Goal: Check status: Check status

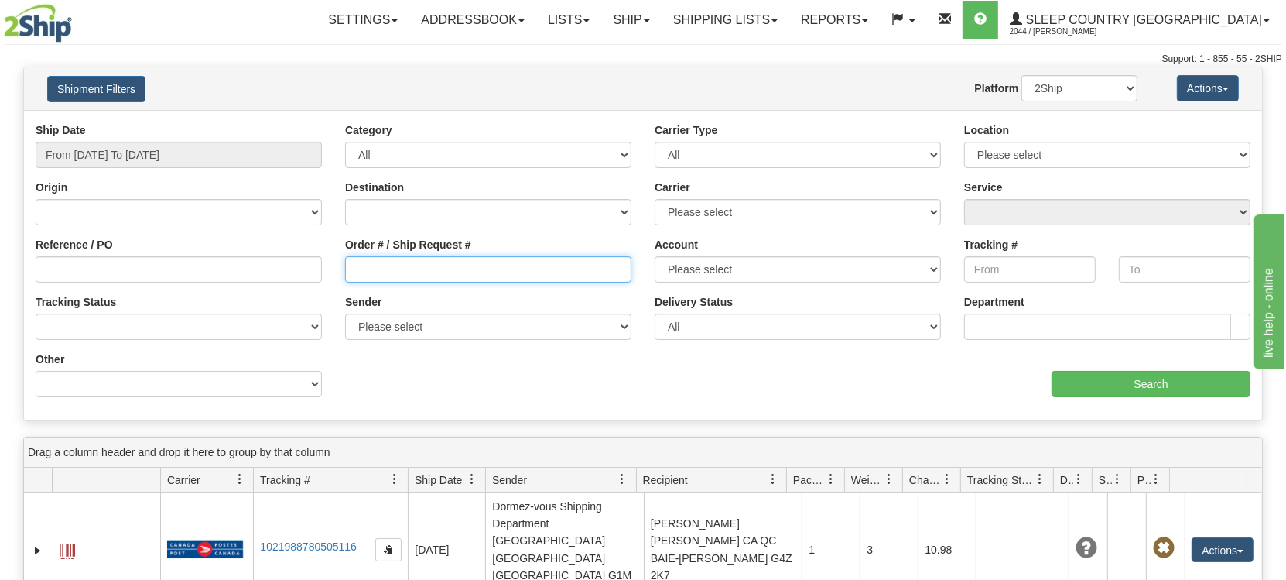
click at [424, 270] on input "Order # / Ship Request #" at bounding box center [488, 269] width 286 height 26
paste input "9007I087930"
type input "9007I087930"
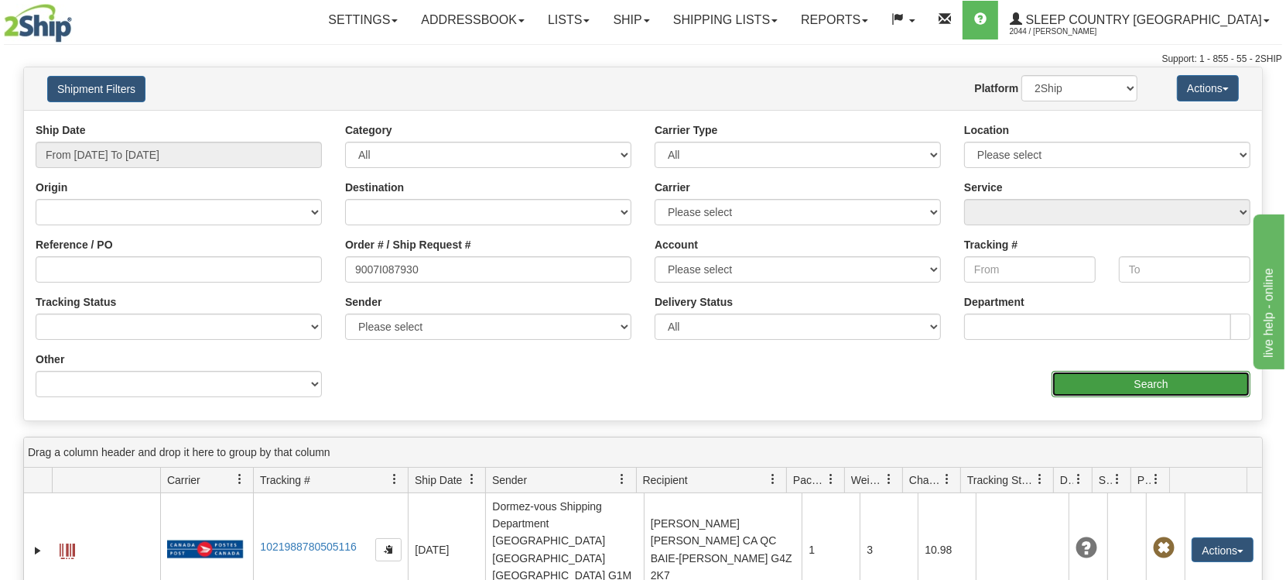
click at [1116, 374] on input "Search" at bounding box center [1151, 384] width 199 height 26
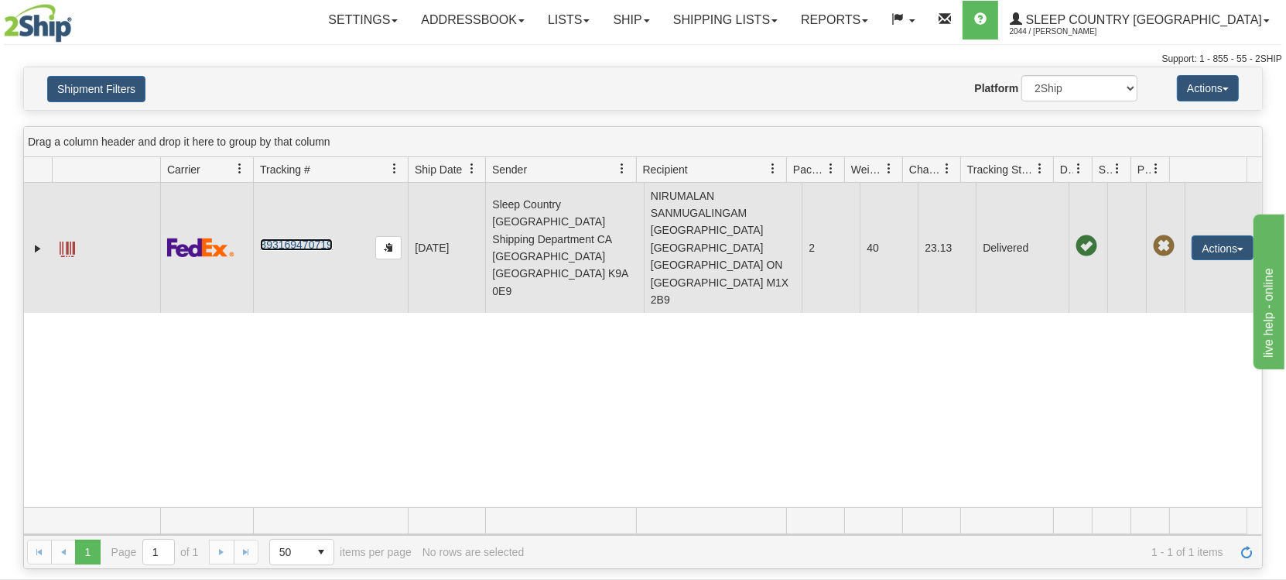
click at [302, 238] on link "393169470719" at bounding box center [296, 244] width 72 height 12
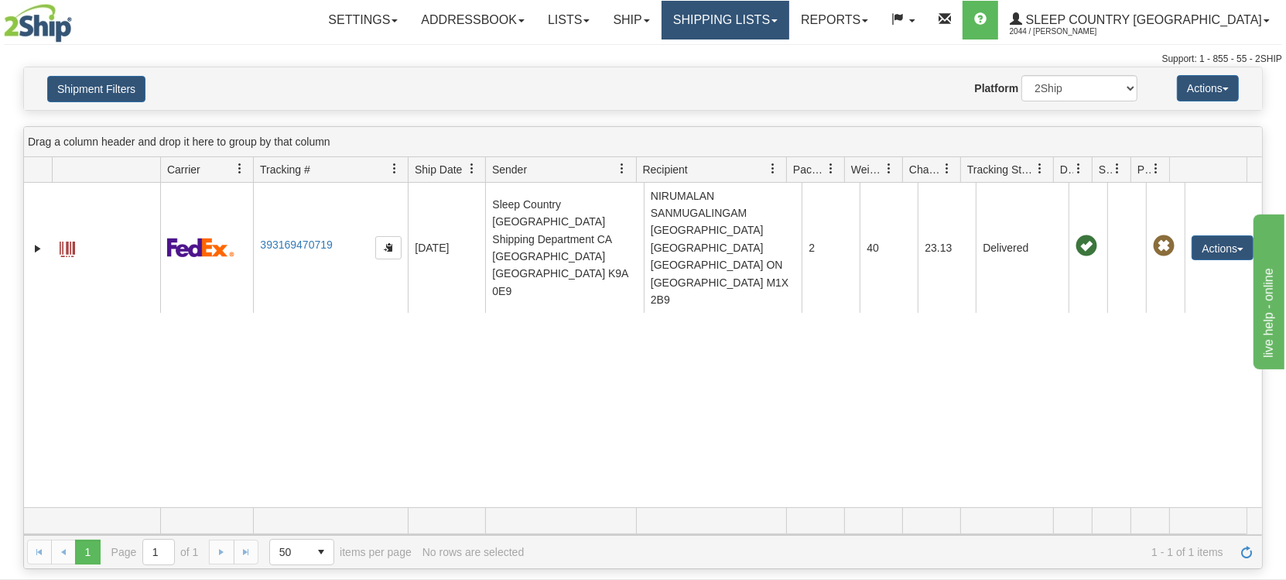
click at [789, 16] on link "Shipping lists" at bounding box center [726, 20] width 128 height 39
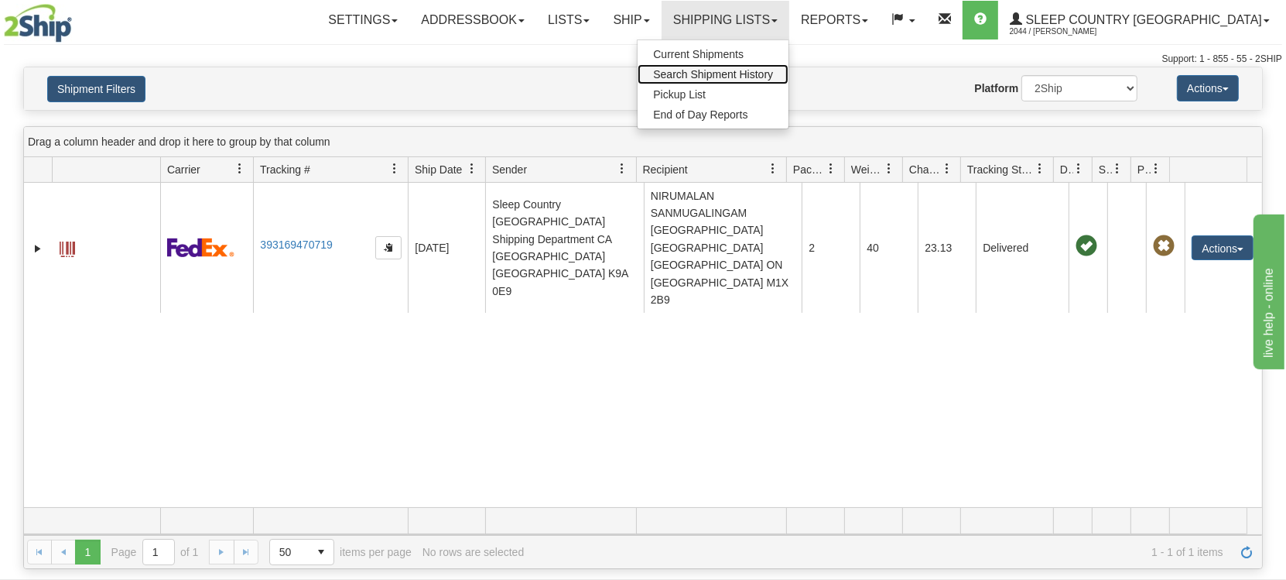
click at [773, 75] on span "Search Shipment History" at bounding box center [713, 74] width 120 height 12
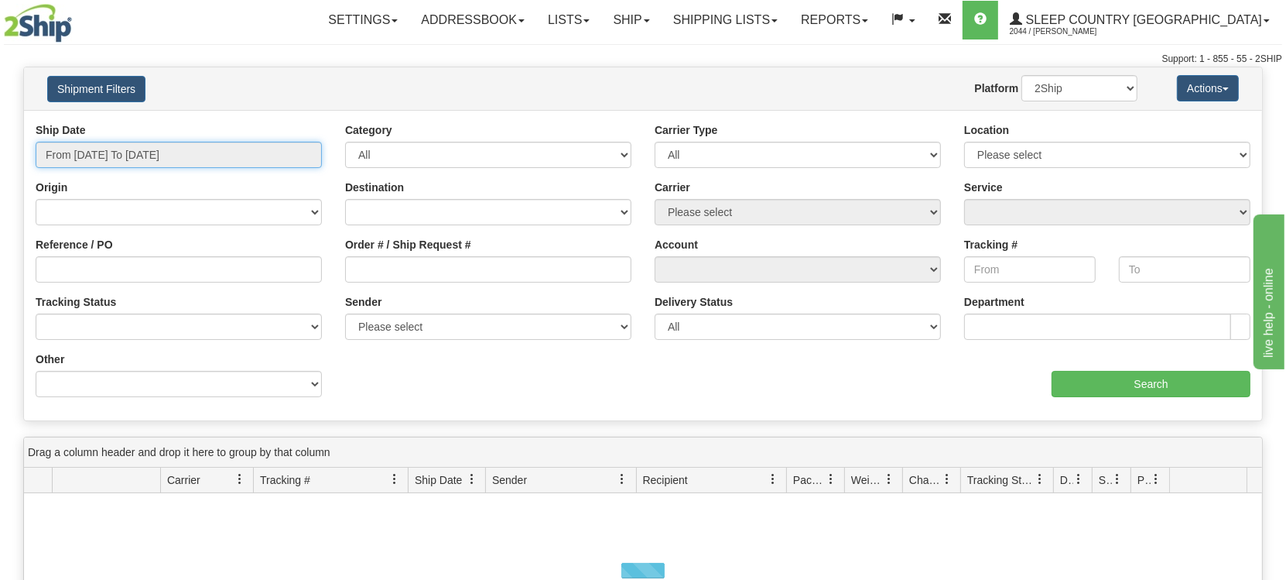
drag, startPoint x: 182, startPoint y: 141, endPoint x: 174, endPoint y: 164, distance: 24.5
click at [176, 158] on input "From 09/17/2025 To 09/18/2025" at bounding box center [179, 155] width 286 height 26
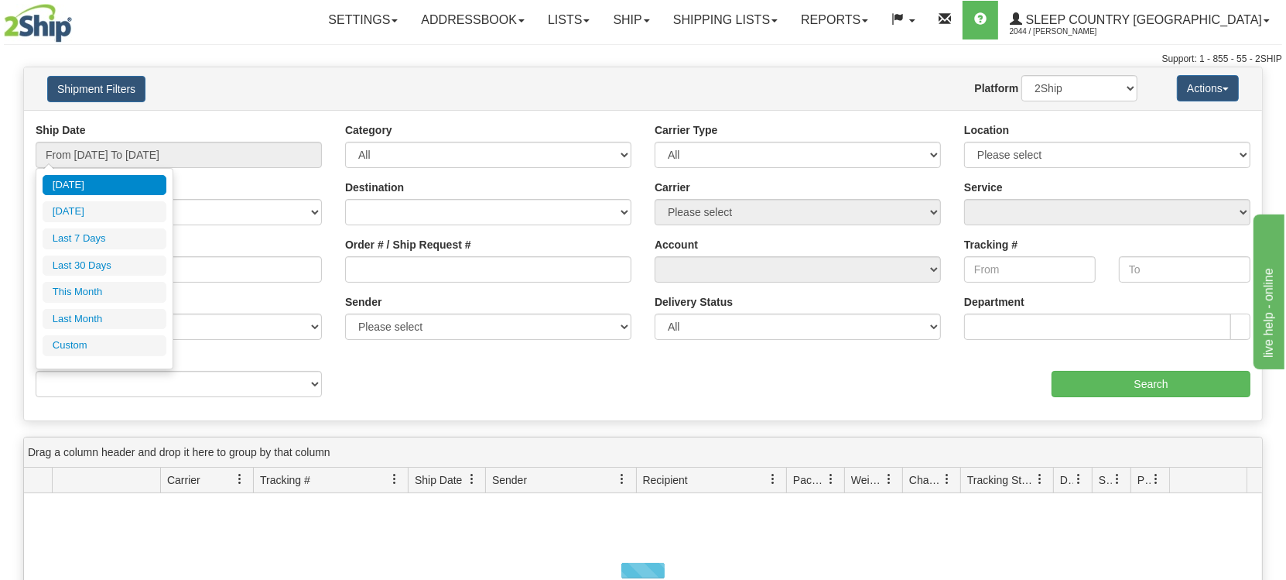
click at [104, 263] on li "Last 30 Days" at bounding box center [105, 265] width 124 height 21
type input "From [DATE] To [DATE]"
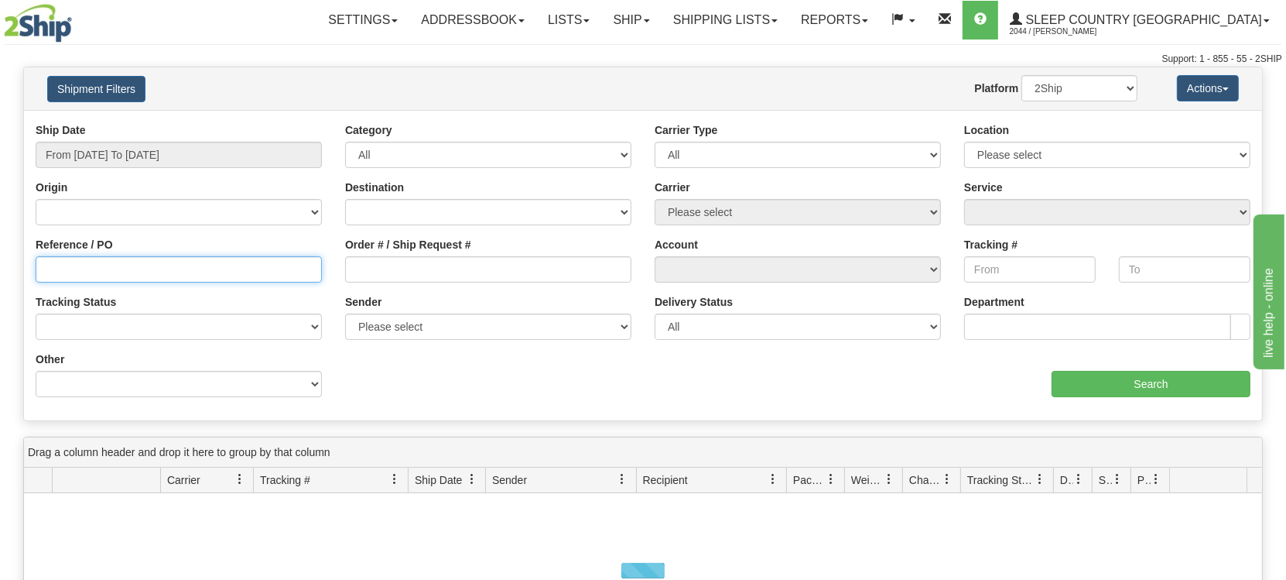
click at [122, 261] on input "Reference / PO" at bounding box center [179, 269] width 286 height 26
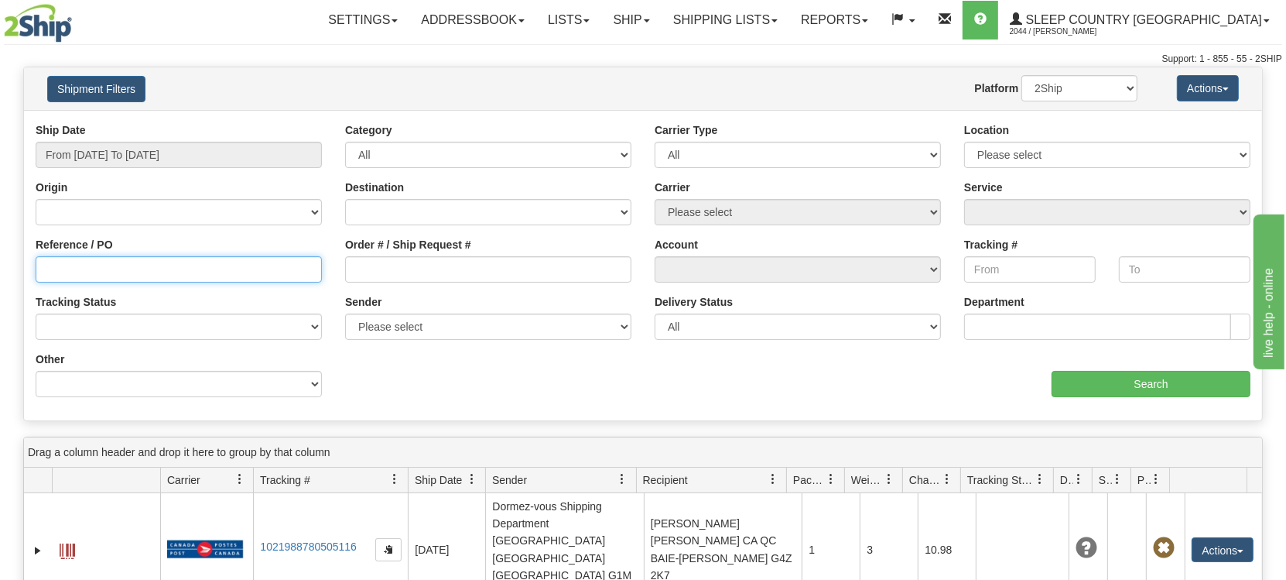
paste input "9007I087978"
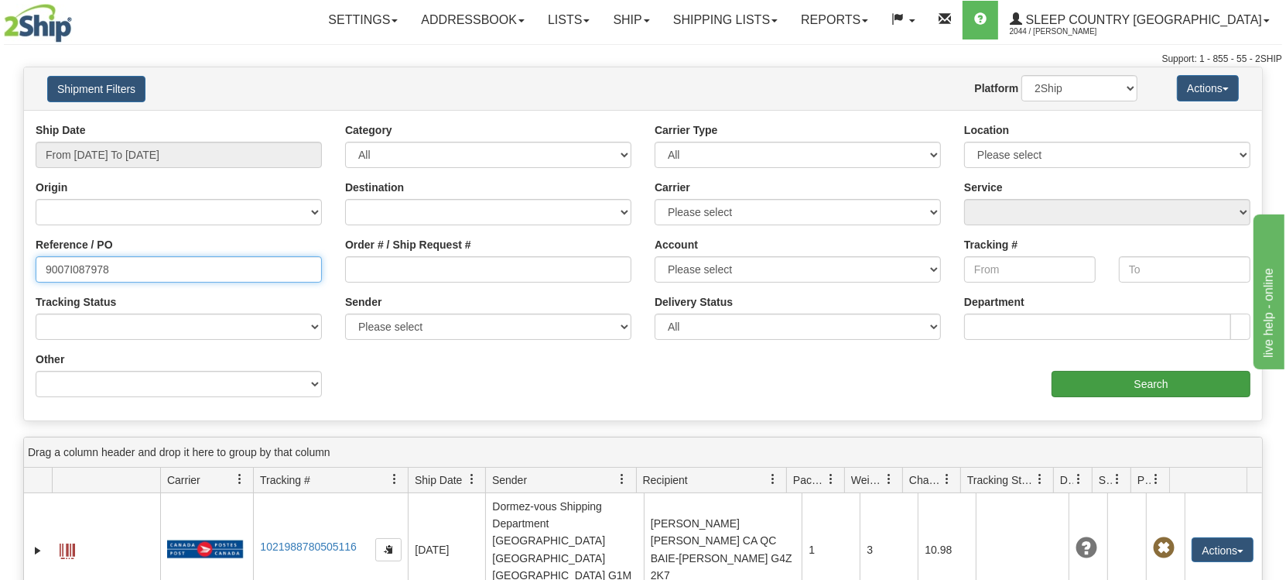
type input "9007I087978"
click at [1114, 379] on input "Search" at bounding box center [1151, 384] width 199 height 26
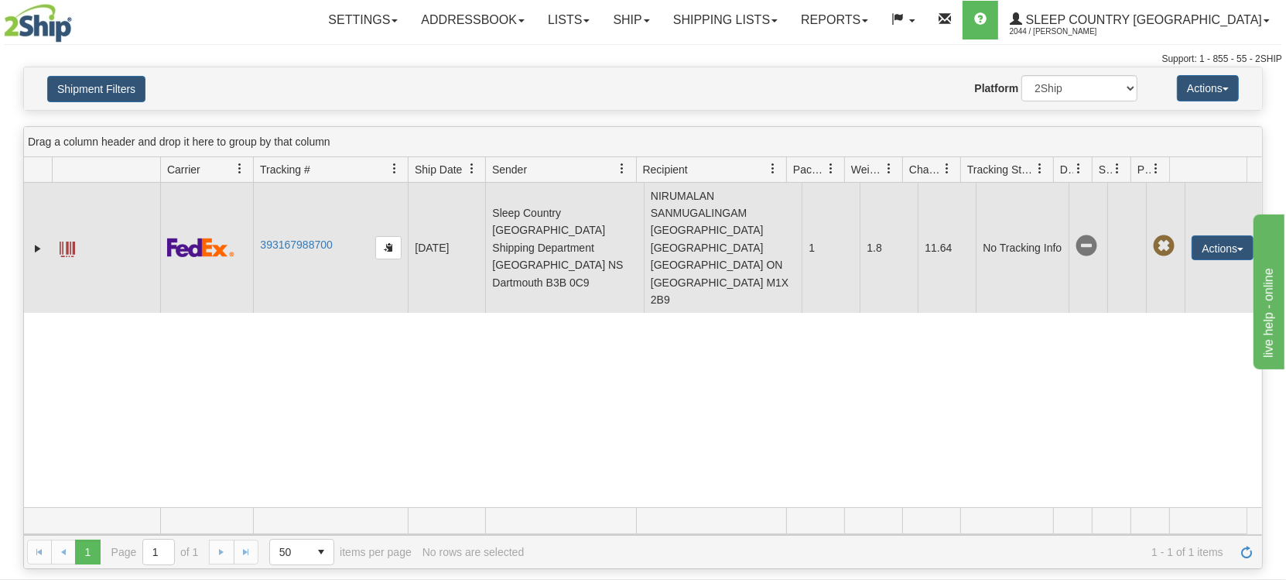
click at [297, 216] on td "393167988700" at bounding box center [330, 248] width 155 height 130
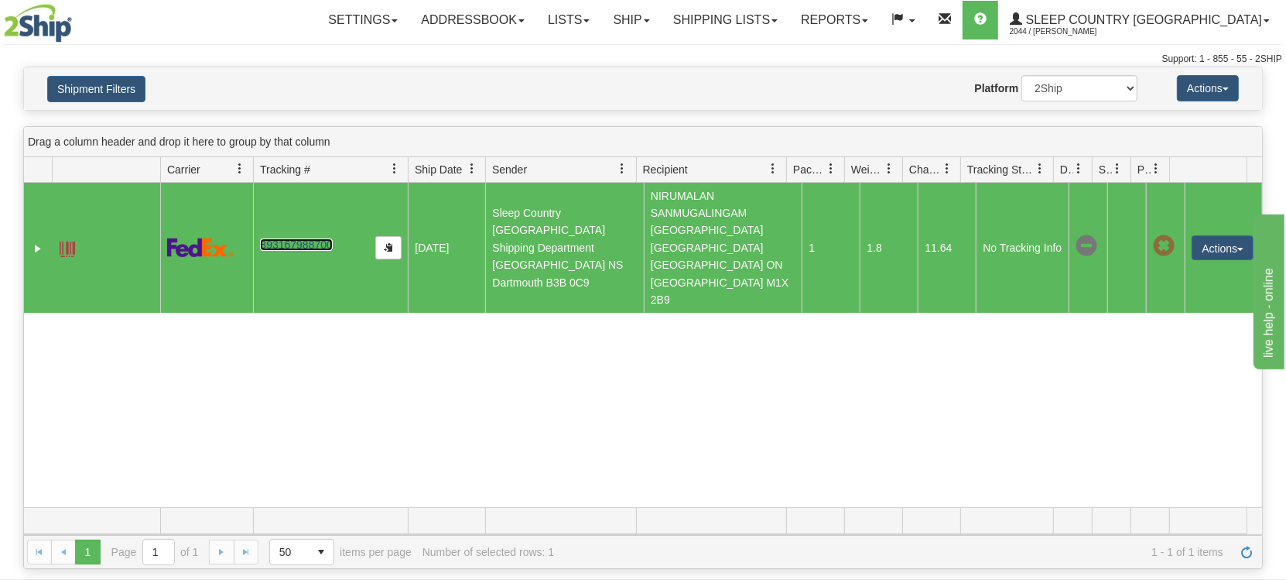
click at [297, 238] on link "393167988700" at bounding box center [296, 244] width 72 height 12
